Goal: Information Seeking & Learning: Understand process/instructions

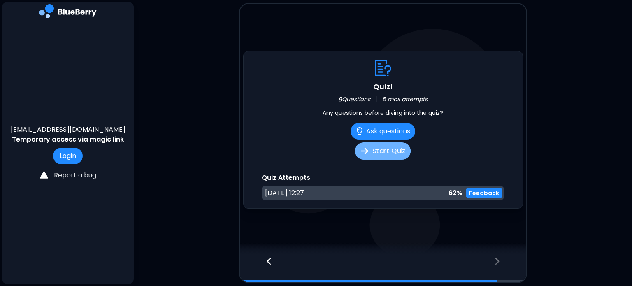
click at [380, 148] on button "Start Quiz" at bounding box center [383, 150] width 56 height 17
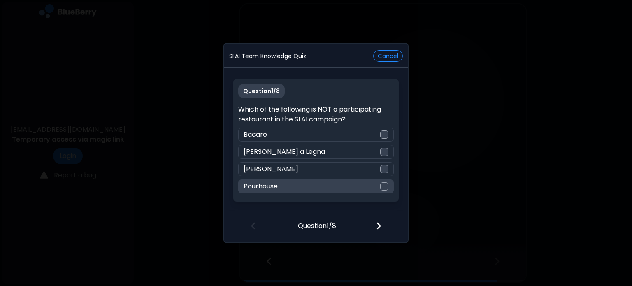
click at [387, 186] on div at bounding box center [384, 186] width 8 height 8
click at [380, 223] on img at bounding box center [379, 225] width 6 height 9
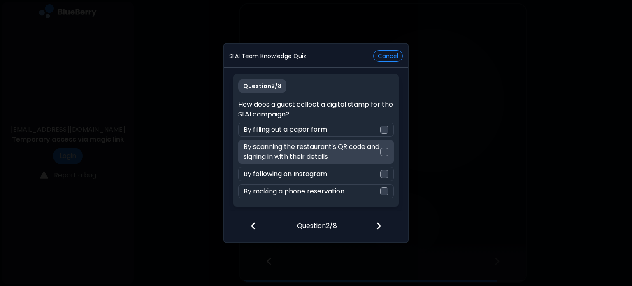
click at [385, 155] on div at bounding box center [384, 152] width 8 height 8
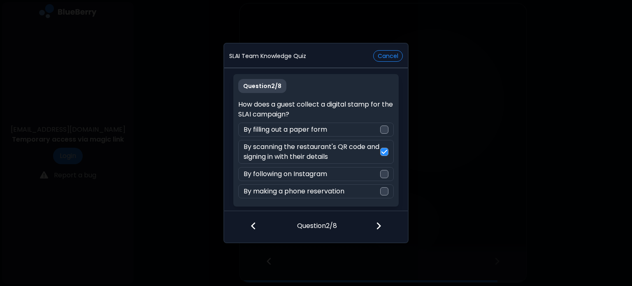
click at [379, 225] on img at bounding box center [379, 225] width 6 height 9
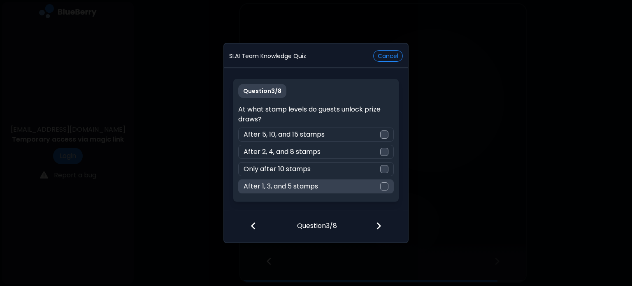
click at [379, 184] on div "After 1, 3, and 5 stamps" at bounding box center [315, 186] width 155 height 14
click at [382, 227] on div at bounding box center [383, 226] width 49 height 30
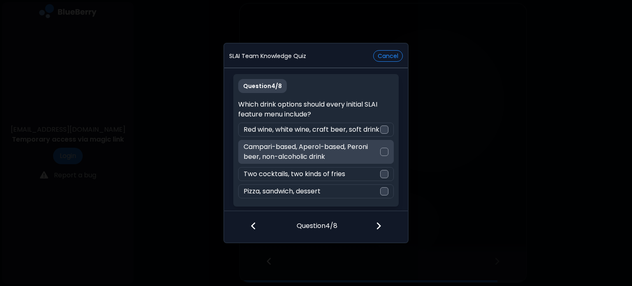
click at [380, 154] on div at bounding box center [384, 152] width 8 height 8
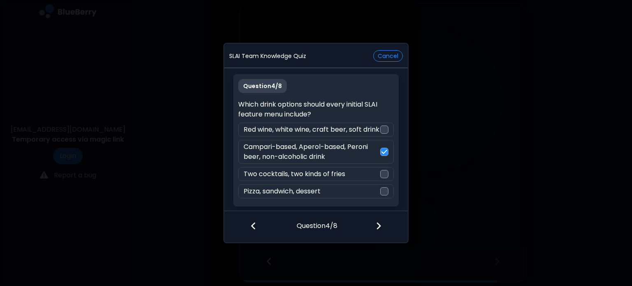
click at [387, 220] on div at bounding box center [383, 226] width 49 height 30
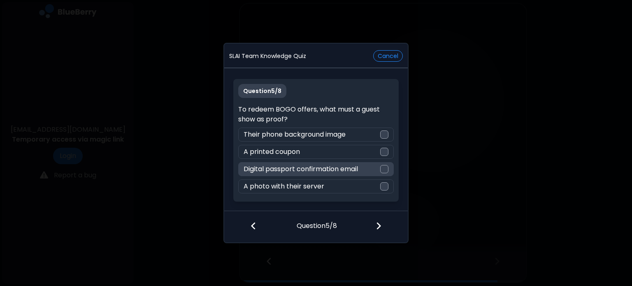
click at [383, 169] on div at bounding box center [384, 169] width 8 height 8
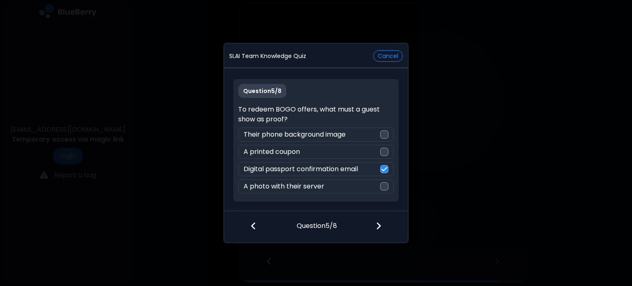
click at [380, 225] on img at bounding box center [379, 225] width 6 height 9
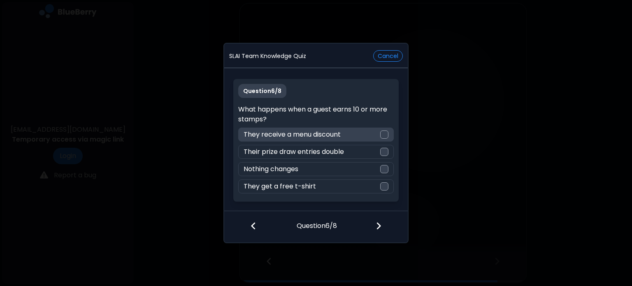
click at [383, 135] on div at bounding box center [384, 134] width 8 height 8
click at [378, 227] on img at bounding box center [379, 225] width 6 height 9
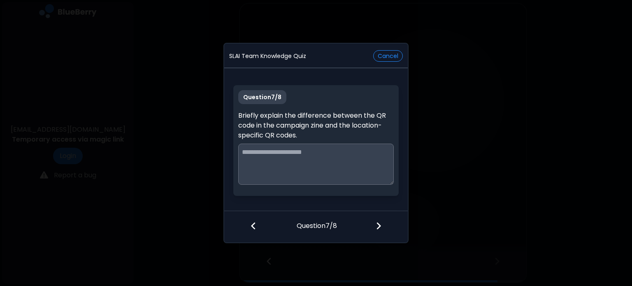
click at [378, 227] on img at bounding box center [379, 225] width 6 height 9
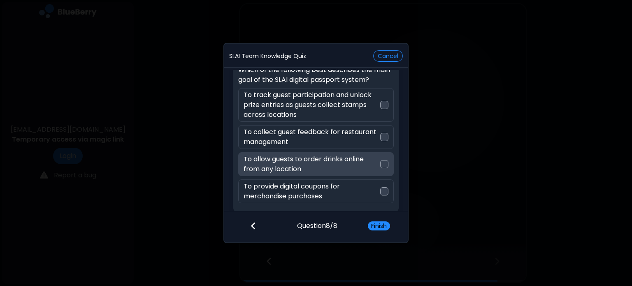
scroll to position [37, 0]
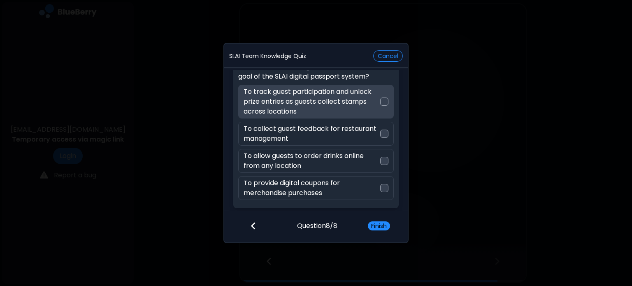
click at [340, 111] on p "To track guest participation and unlock prize entries as guests collect stamps …" at bounding box center [312, 102] width 136 height 30
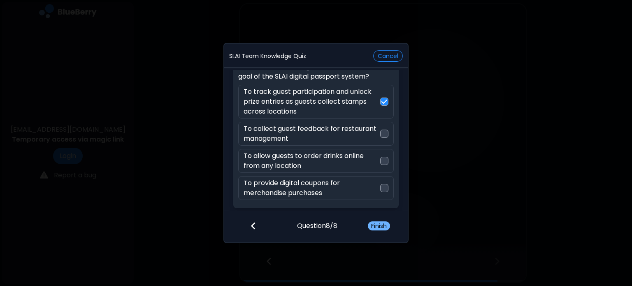
click at [373, 221] on button "Finish" at bounding box center [379, 225] width 22 height 9
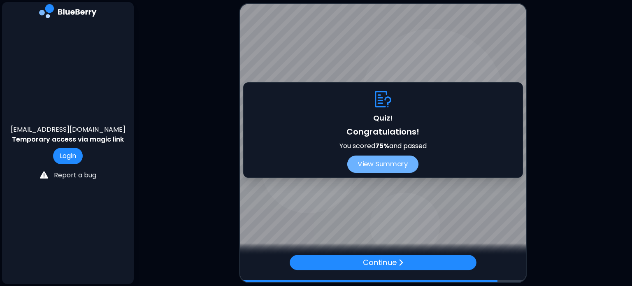
click at [387, 165] on button "View Summary" at bounding box center [382, 163] width 71 height 17
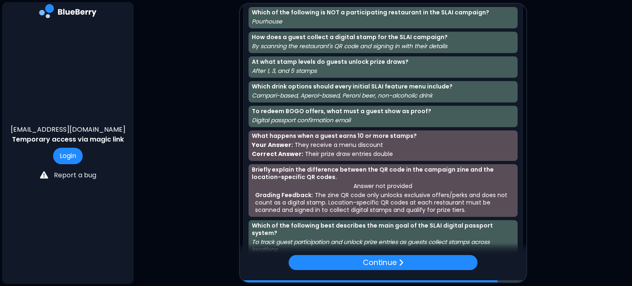
scroll to position [23, 0]
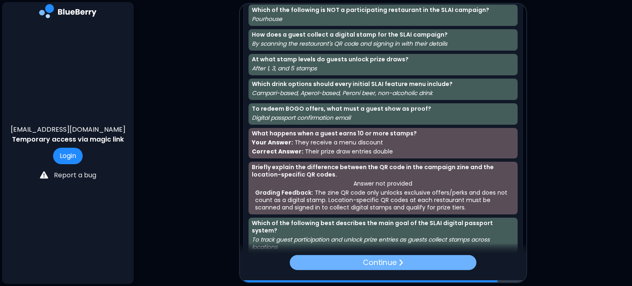
click at [393, 264] on p "Continue" at bounding box center [380, 263] width 34 height 12
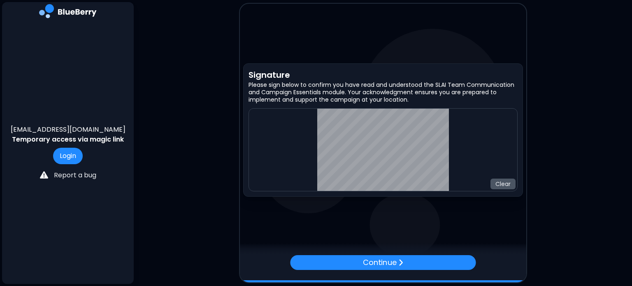
click at [503, 183] on button "Clear" at bounding box center [502, 184] width 25 height 11
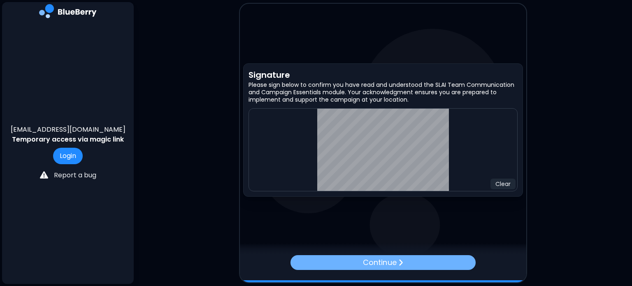
click at [403, 260] on img at bounding box center [400, 262] width 5 height 8
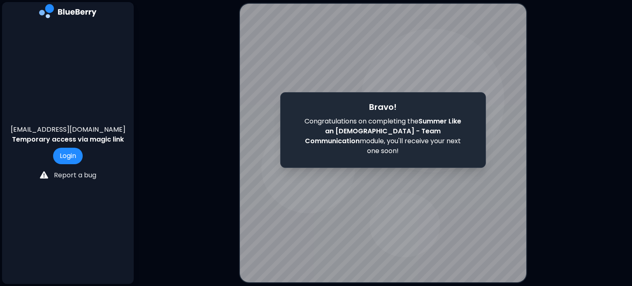
click at [151, 128] on main "Bravo! Congratulations on completing the Summer Like an [DEMOGRAPHIC_DATA] - Te…" at bounding box center [316, 143] width 632 height 286
click at [67, 160] on button "Login" at bounding box center [68, 156] width 30 height 16
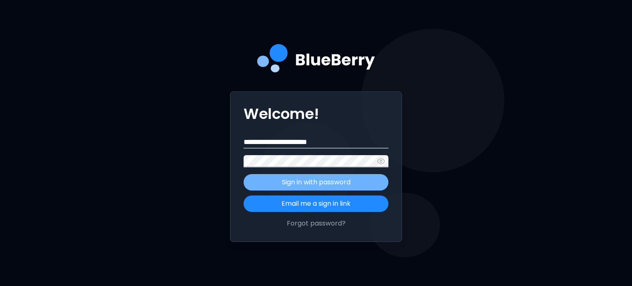
click at [348, 184] on p "Sign in with password" at bounding box center [316, 182] width 69 height 10
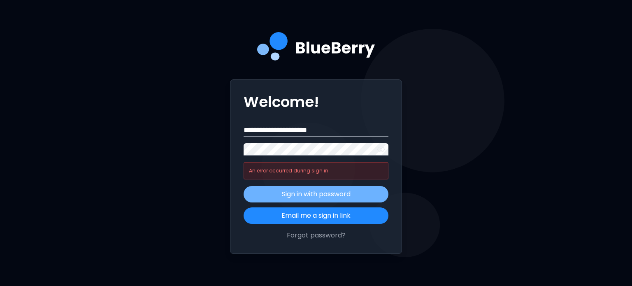
click at [384, 149] on icon "button" at bounding box center [381, 149] width 7 height 5
click at [344, 200] on button "Sign in with password" at bounding box center [316, 194] width 145 height 16
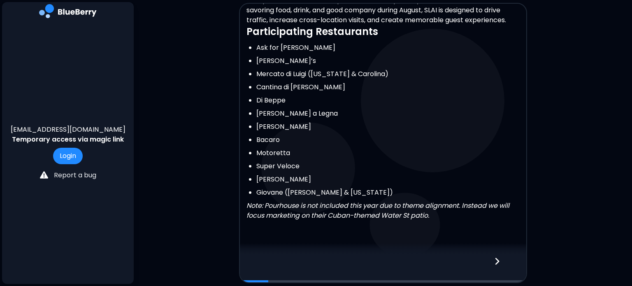
scroll to position [217, 0]
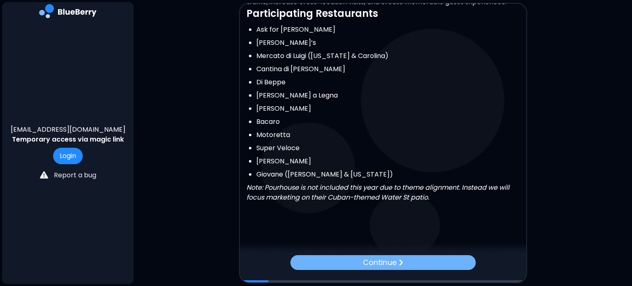
click at [363, 260] on p "Continue" at bounding box center [379, 263] width 33 height 12
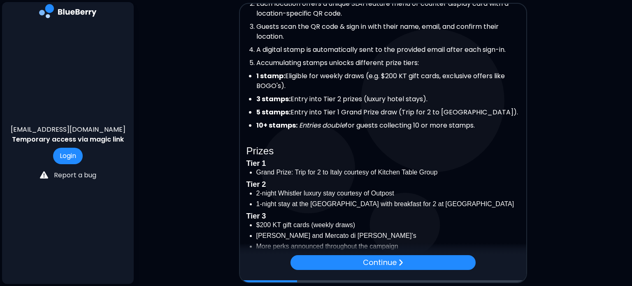
scroll to position [239, 0]
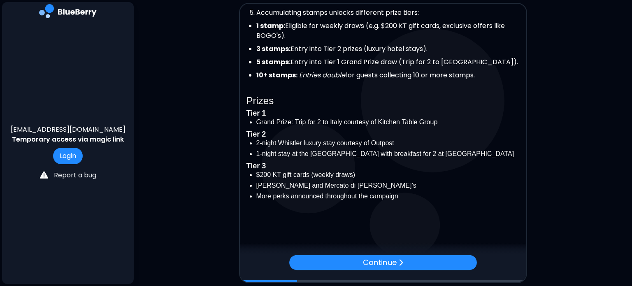
click at [397, 253] on div at bounding box center [383, 249] width 286 height 12
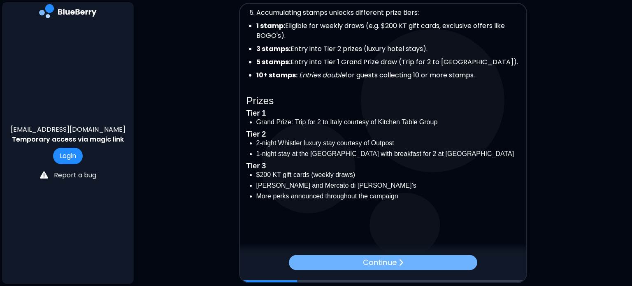
click at [406, 260] on div "Continue" at bounding box center [383, 262] width 188 height 15
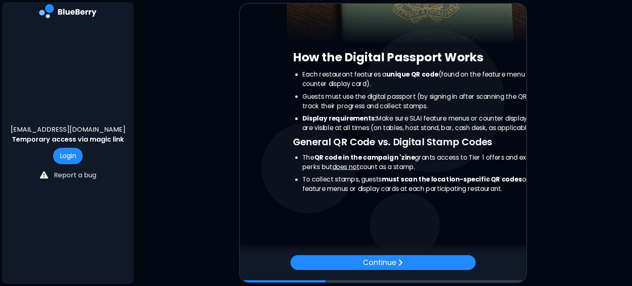
scroll to position [0, 0]
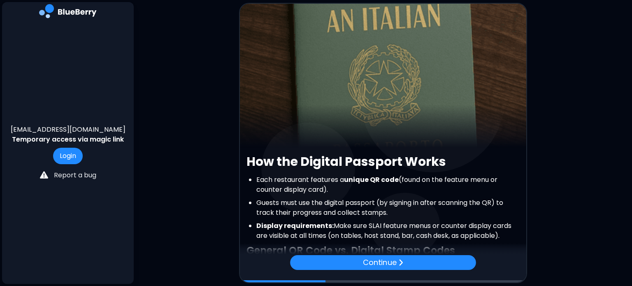
click at [406, 260] on div "Continue" at bounding box center [383, 262] width 186 height 15
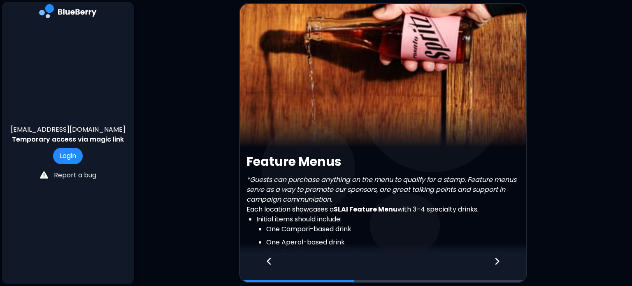
click at [406, 260] on div at bounding box center [383, 268] width 286 height 27
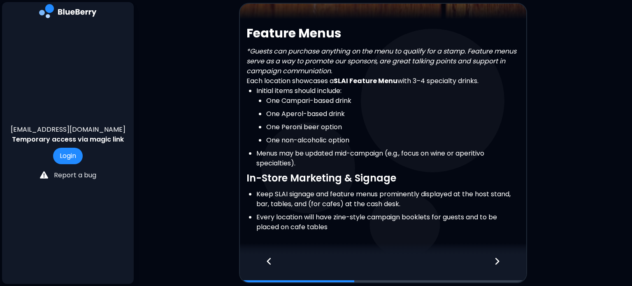
scroll to position [161, 0]
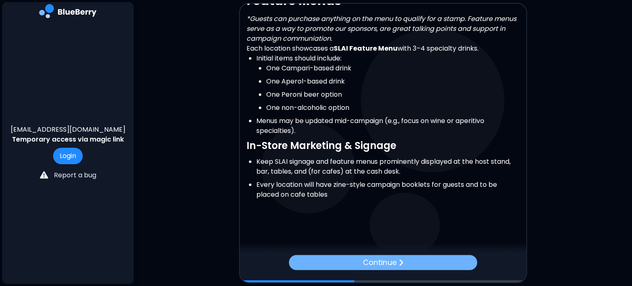
click at [422, 263] on div "Continue" at bounding box center [383, 262] width 188 height 15
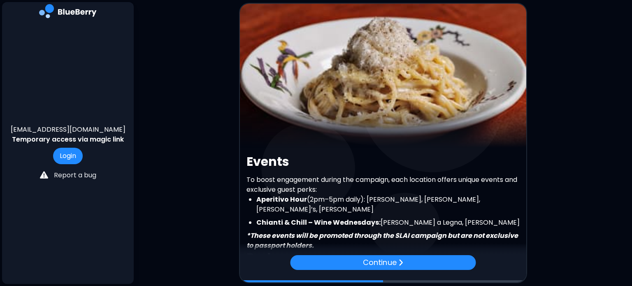
click at [422, 263] on div "Continue" at bounding box center [383, 262] width 186 height 15
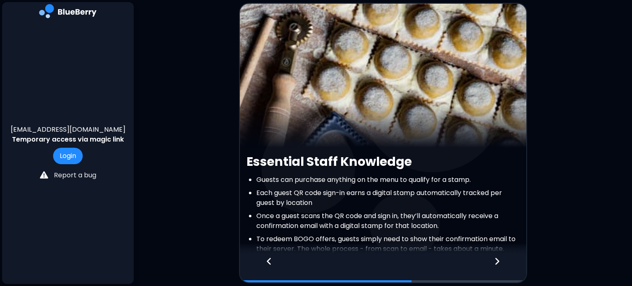
click at [501, 263] on div at bounding box center [502, 268] width 49 height 27
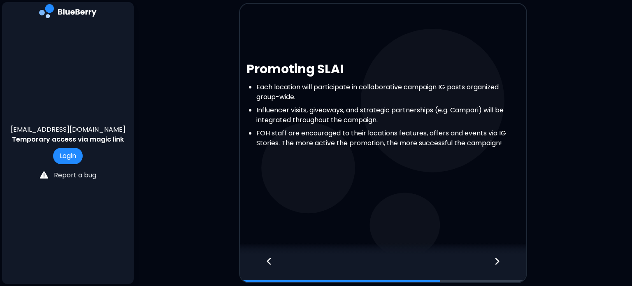
click at [501, 263] on div at bounding box center [502, 268] width 49 height 27
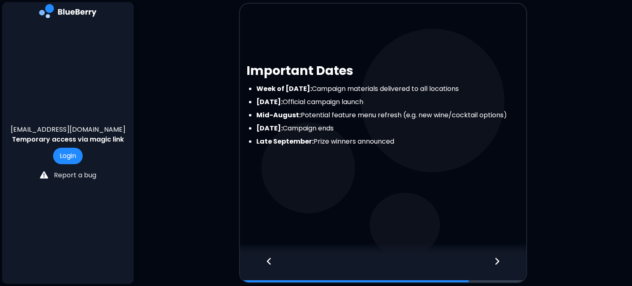
click at [501, 263] on div at bounding box center [502, 268] width 49 height 27
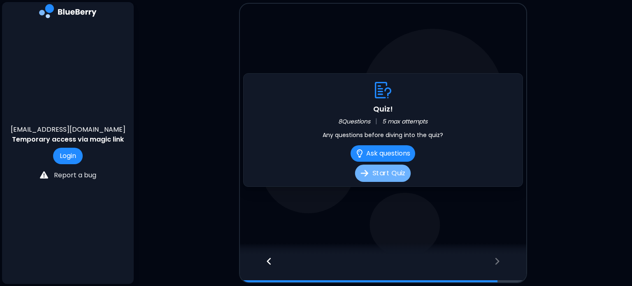
click at [373, 171] on button "Start Quiz" at bounding box center [383, 173] width 56 height 17
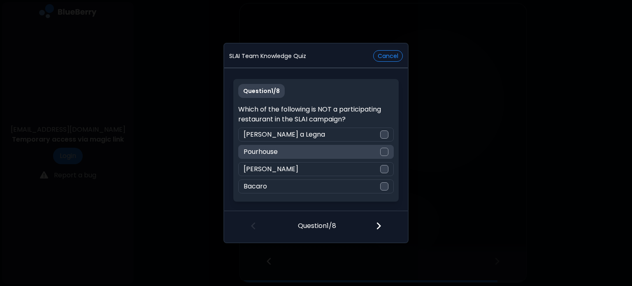
click at [382, 151] on div at bounding box center [384, 152] width 8 height 8
click at [381, 226] on img at bounding box center [379, 225] width 6 height 9
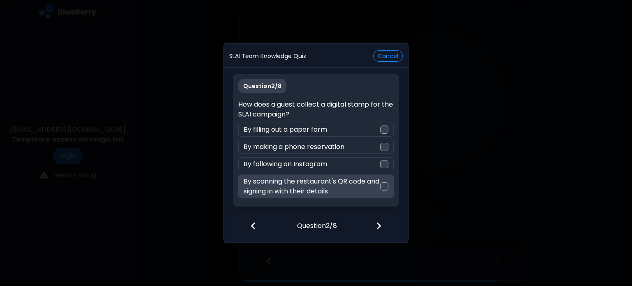
click at [379, 187] on p "By scanning the restaurant's QR code and signing in with their details" at bounding box center [312, 186] width 136 height 20
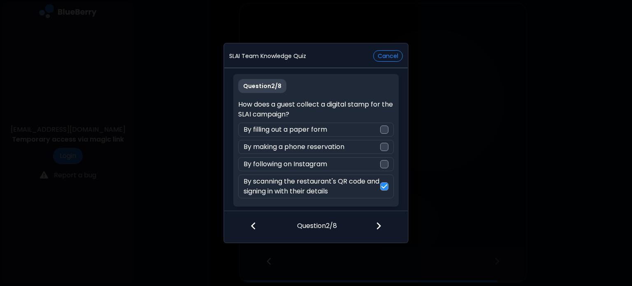
click at [376, 226] on img at bounding box center [379, 225] width 6 height 9
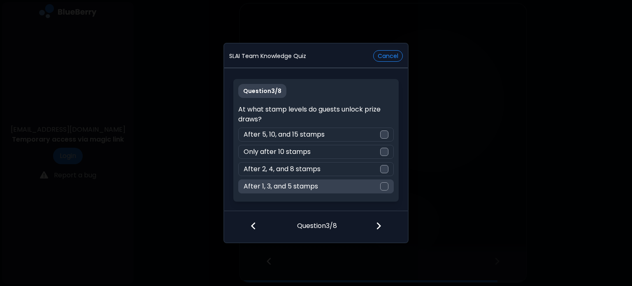
click at [385, 187] on div at bounding box center [384, 186] width 8 height 8
click at [379, 222] on img at bounding box center [379, 225] width 6 height 9
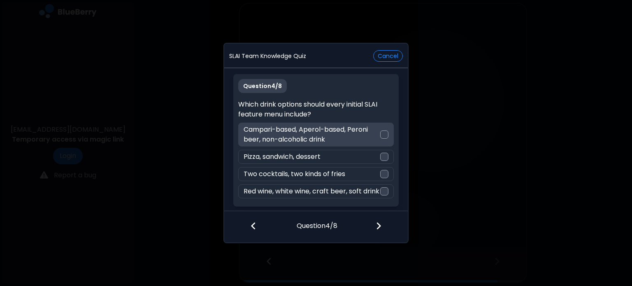
click at [380, 132] on div at bounding box center [384, 134] width 8 height 8
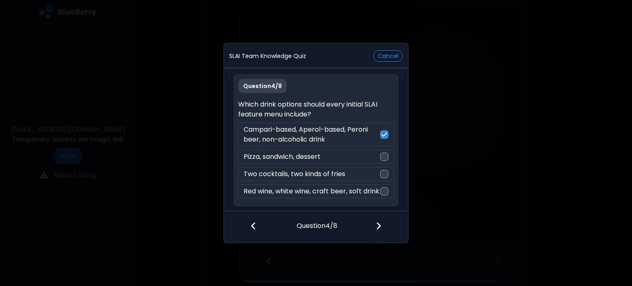
click at [378, 225] on img at bounding box center [379, 225] width 6 height 9
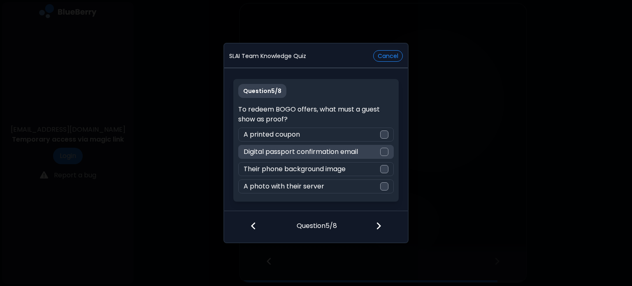
click at [386, 154] on div at bounding box center [384, 152] width 8 height 8
click at [378, 223] on img at bounding box center [379, 225] width 6 height 9
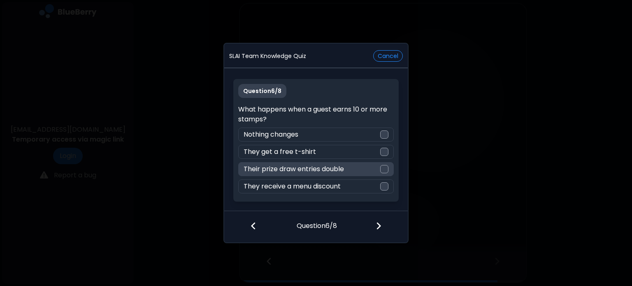
click at [380, 166] on div "Their prize draw entries double" at bounding box center [315, 169] width 155 height 14
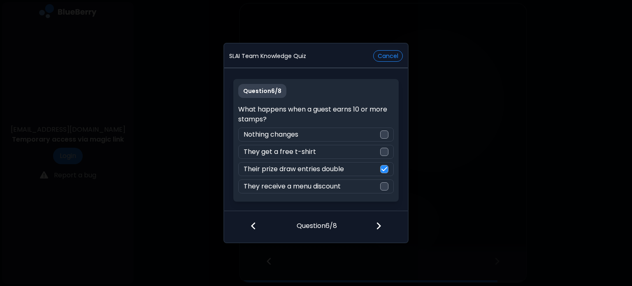
click at [379, 225] on img at bounding box center [379, 225] width 6 height 9
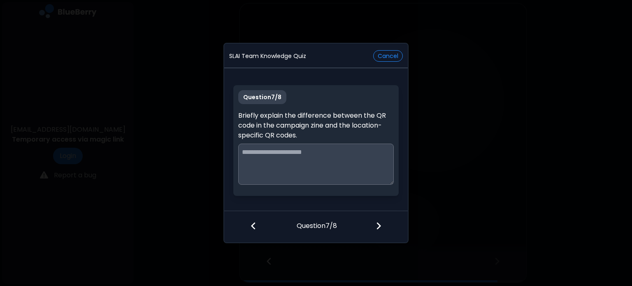
click at [379, 225] on img at bounding box center [379, 225] width 6 height 9
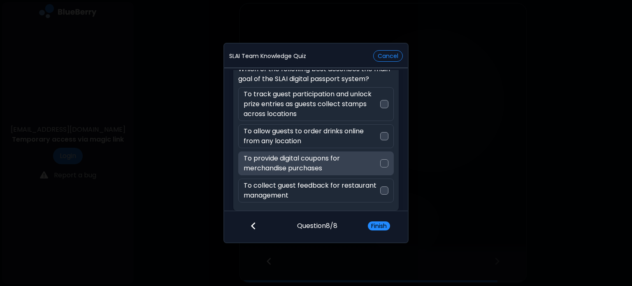
scroll to position [35, 0]
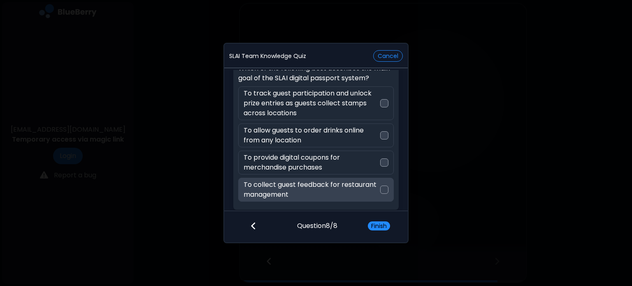
click at [381, 190] on div at bounding box center [384, 190] width 8 height 8
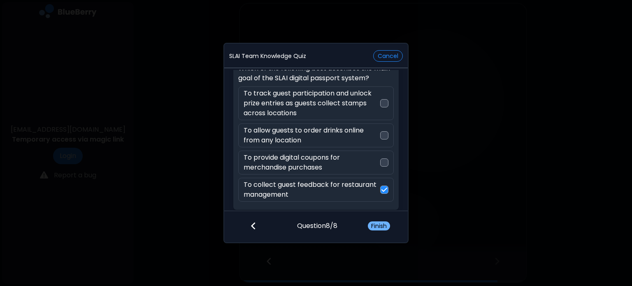
click at [386, 227] on button "Finish" at bounding box center [379, 225] width 22 height 9
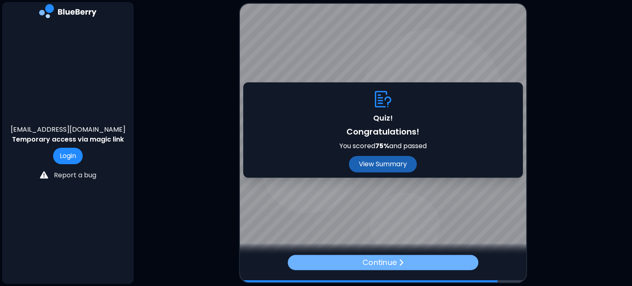
click at [393, 258] on p "Continue" at bounding box center [379, 263] width 34 height 12
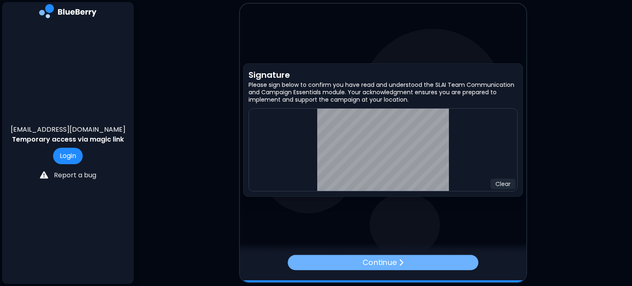
click at [397, 261] on div "Continue" at bounding box center [383, 262] width 190 height 15
